Goal: Information Seeking & Learning: Learn about a topic

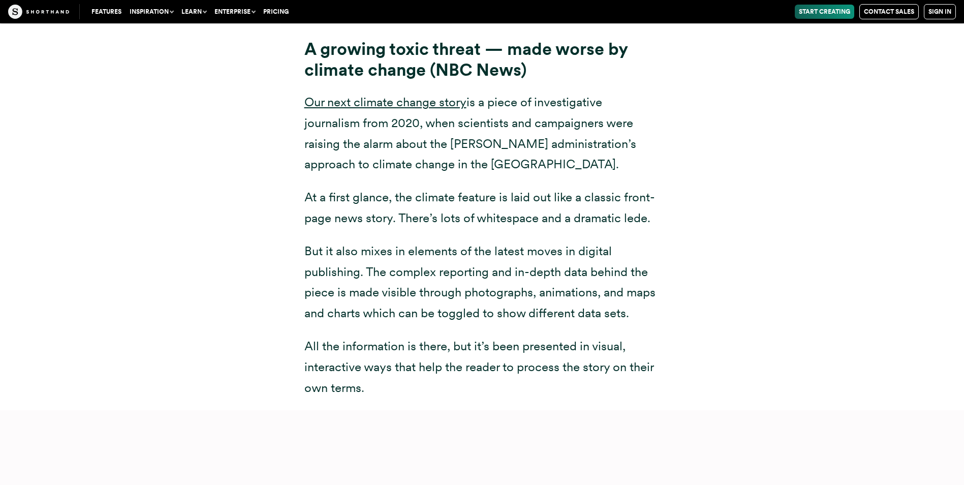
scroll to position [8165, 0]
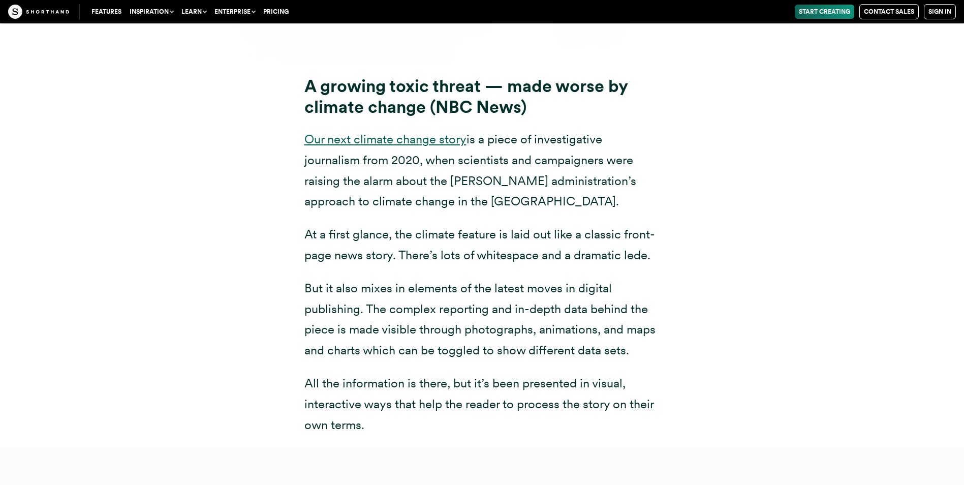
click at [404, 132] on link "Our next climate change story" at bounding box center [385, 139] width 162 height 15
click at [352, 132] on link "Our next climate change story" at bounding box center [385, 139] width 162 height 15
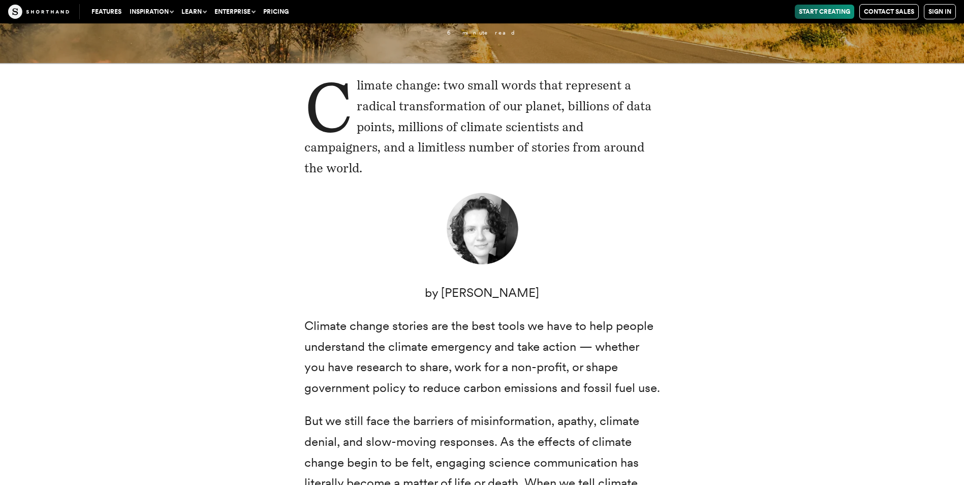
scroll to position [133, 0]
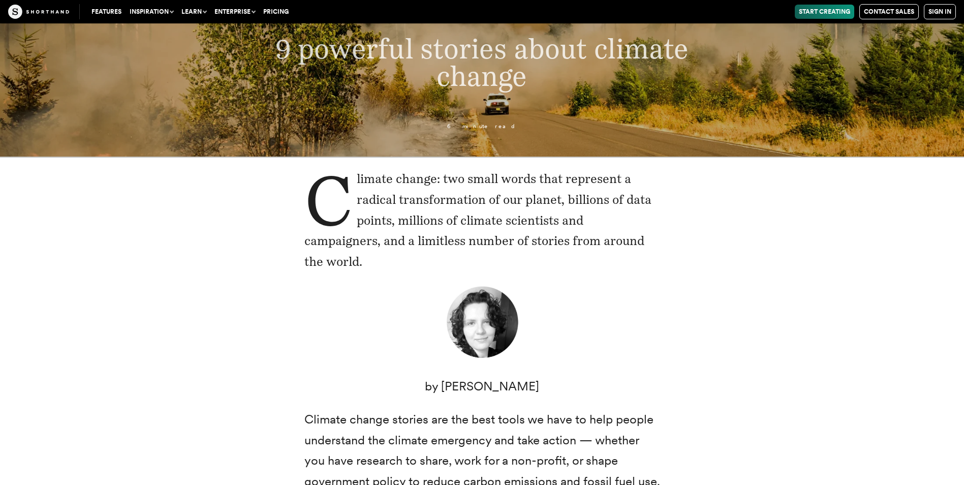
click at [149, 104] on header "9 powerful stories about climate change 6 minute read" at bounding box center [482, 24] width 964 height 266
